Goal: Task Accomplishment & Management: Manage account settings

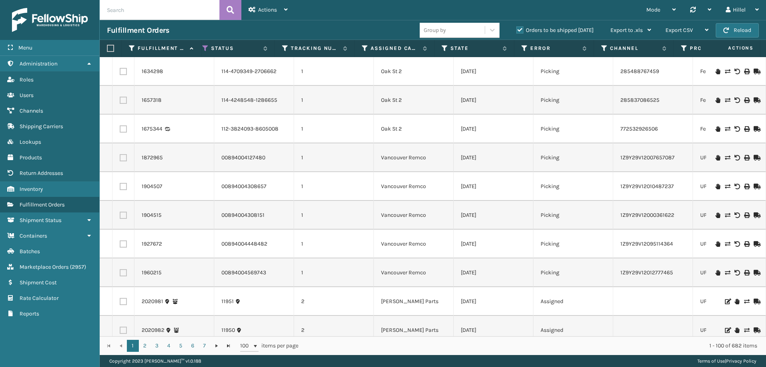
scroll to position [0, 338]
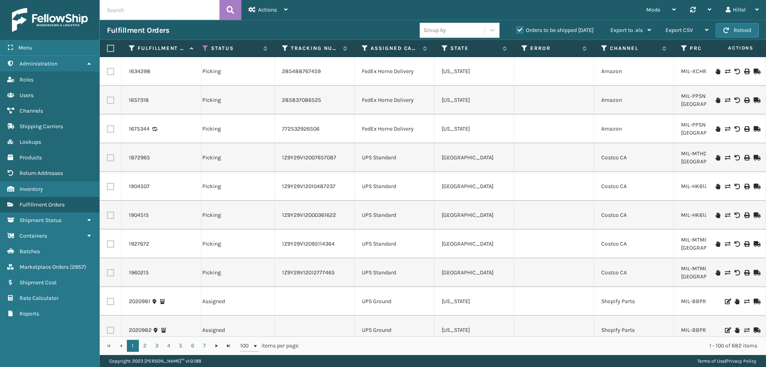
click at [559, 183] on td at bounding box center [554, 186] width 80 height 29
click at [342, 190] on td "1Z9Y29V12010487237" at bounding box center [315, 186] width 80 height 29
click at [52, 188] on link "Fulfillment Orders Inventory" at bounding box center [49, 189] width 99 height 16
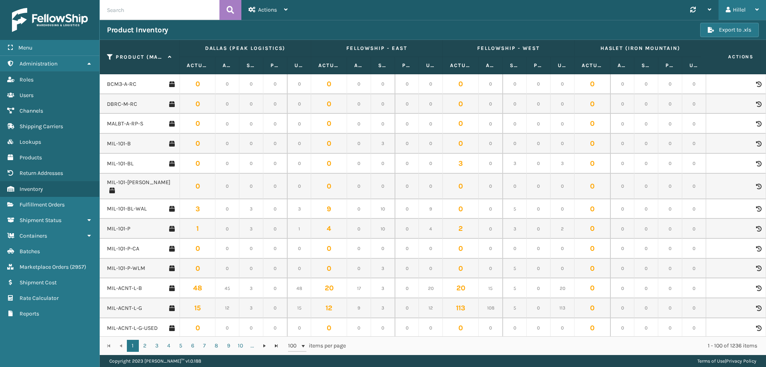
drag, startPoint x: 732, startPoint y: 12, endPoint x: 710, endPoint y: 30, distance: 28.7
click at [733, 12] on div "Hillel" at bounding box center [742, 10] width 33 height 20
click at [677, 29] on li "Log Out" at bounding box center [712, 31] width 107 height 22
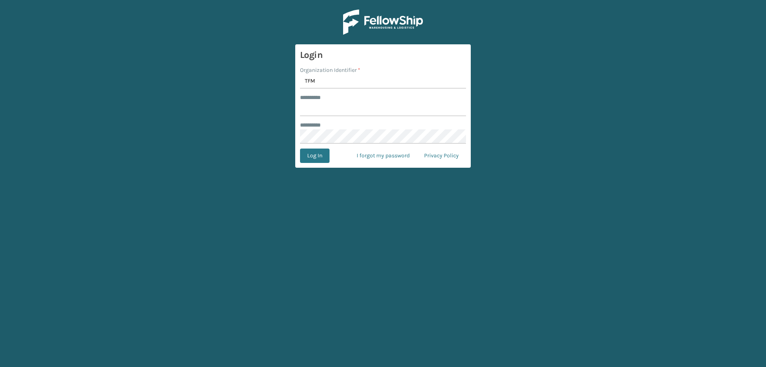
type input "TFM"
type input "***"
click at [300, 148] on button "Log In" at bounding box center [315, 155] width 30 height 14
